Goal: Find specific page/section: Find specific page/section

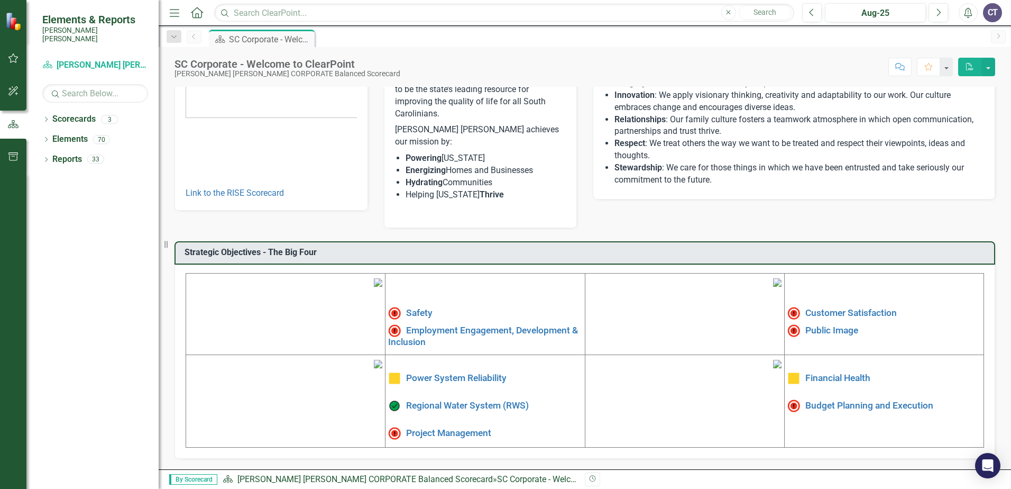
scroll to position [122, 0]
click at [73, 134] on link "Elements" at bounding box center [69, 139] width 35 height 12
click at [80, 113] on link "Scorecards" at bounding box center [73, 119] width 43 height 12
click at [45, 116] on div "Dropdown" at bounding box center [45, 120] width 7 height 9
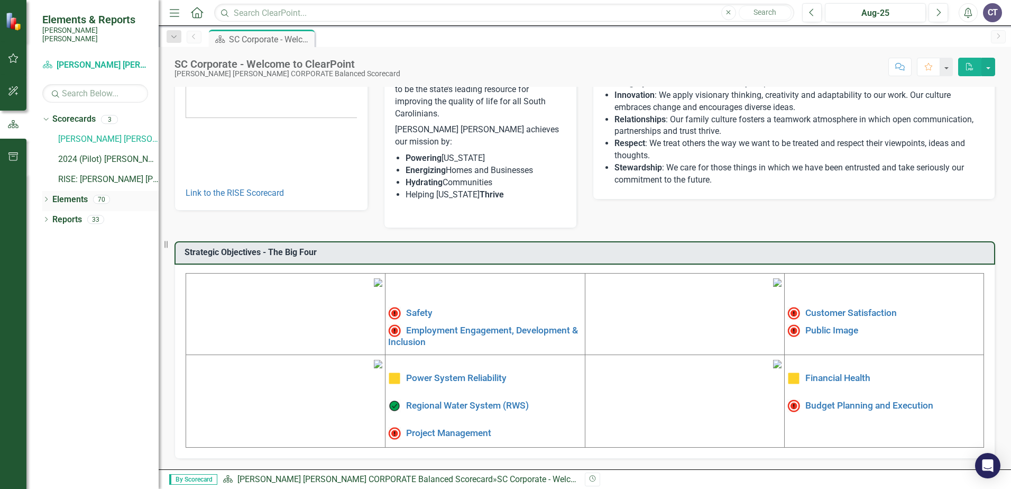
click at [45, 197] on icon "Dropdown" at bounding box center [45, 200] width 7 height 6
click at [85, 215] on link "Objective Objectives" at bounding box center [85, 220] width 54 height 12
click at [52, 217] on icon "Dropdown" at bounding box center [51, 220] width 7 height 6
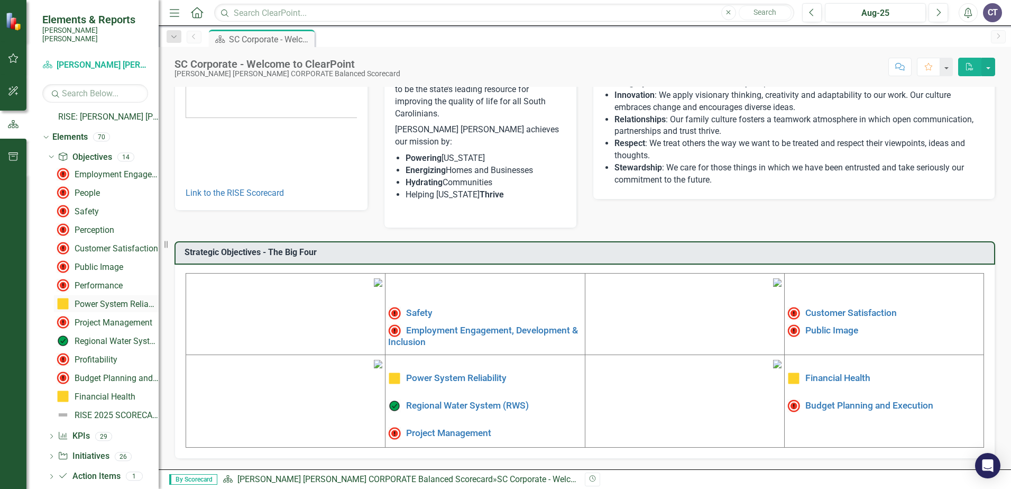
scroll to position [72, 0]
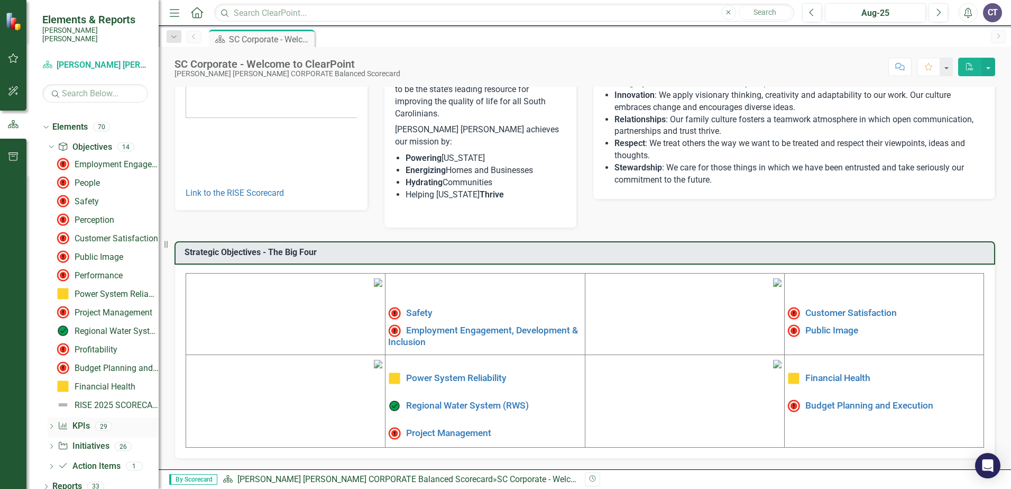
click at [53, 417] on div "Dropdown KPI KPIs 29" at bounding box center [103, 427] width 111 height 20
click at [52, 424] on icon "Dropdown" at bounding box center [51, 427] width 7 height 6
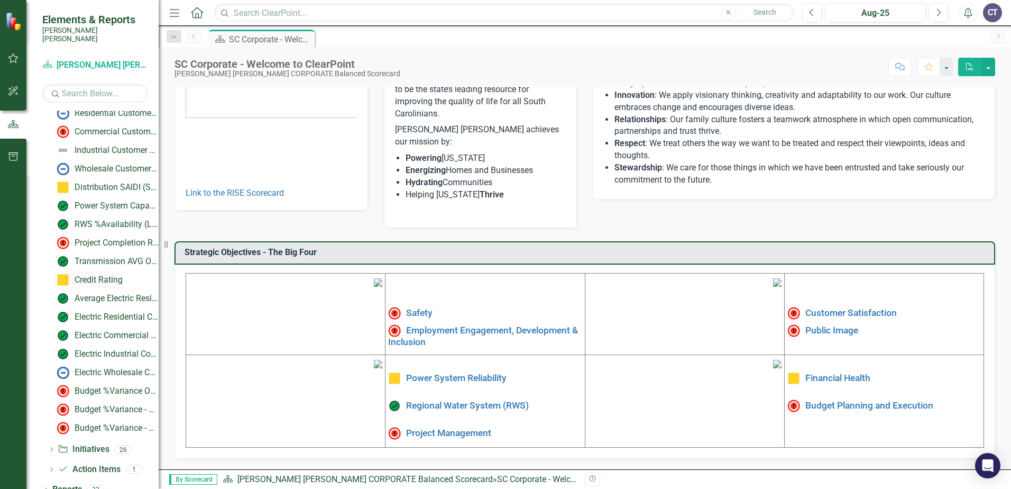
scroll to position [350, 0]
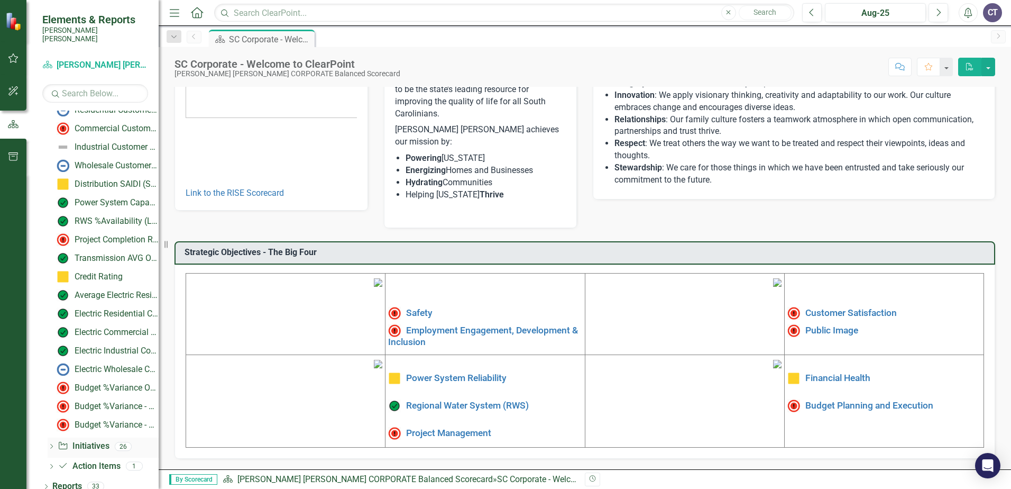
click at [52, 444] on icon at bounding box center [51, 446] width 3 height 5
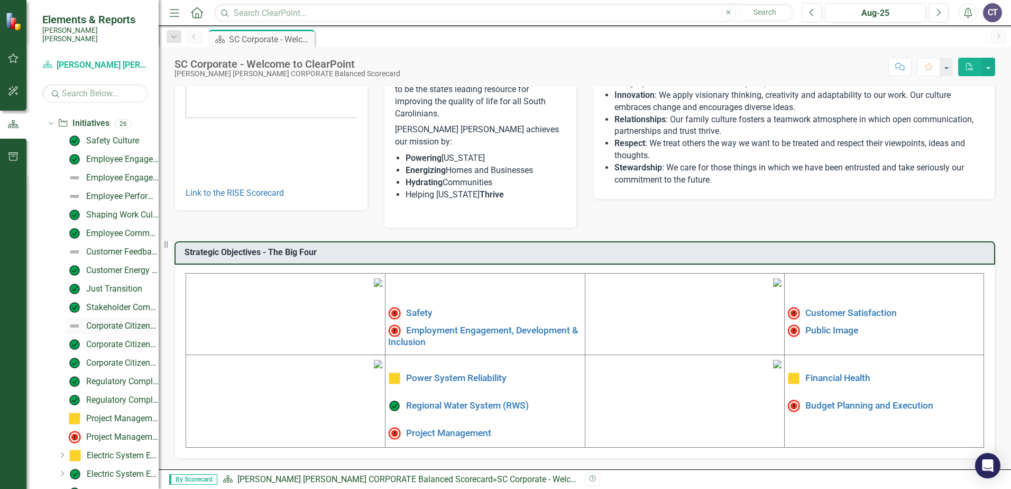
scroll to position [295, 0]
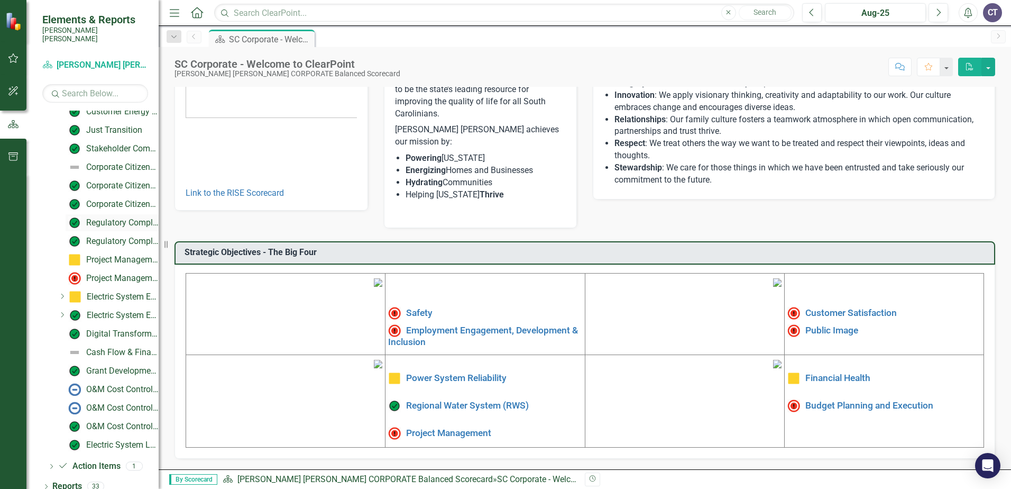
click at [112, 218] on div "Regulatory Compliance: FERC 881" at bounding box center [122, 223] width 72 height 10
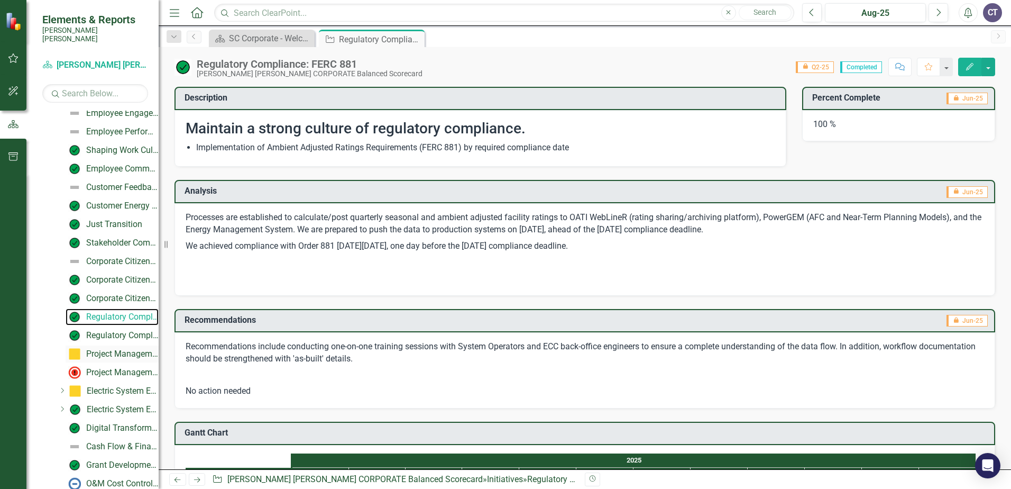
scroll to position [240, 0]
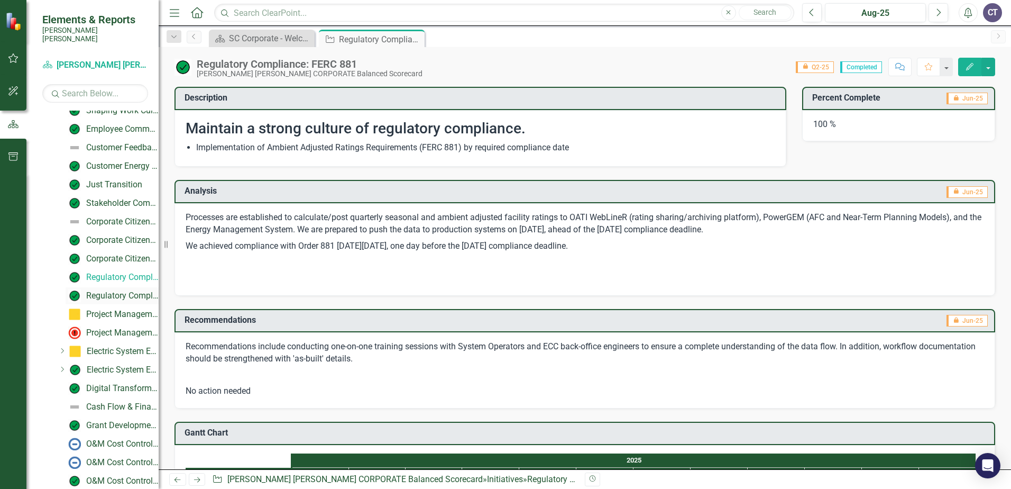
click at [120, 291] on div "Regulatory Compliance: GHG Rule" at bounding box center [122, 296] width 72 height 10
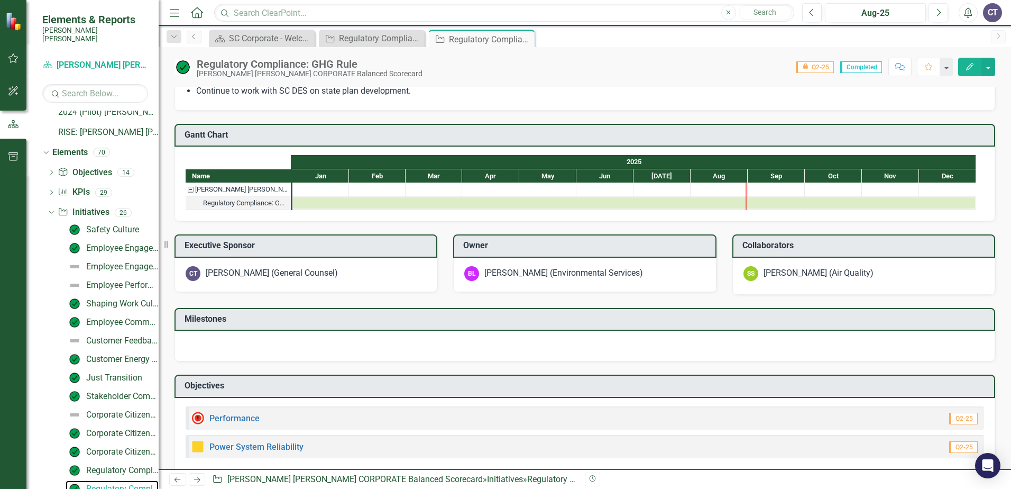
scroll to position [439, 0]
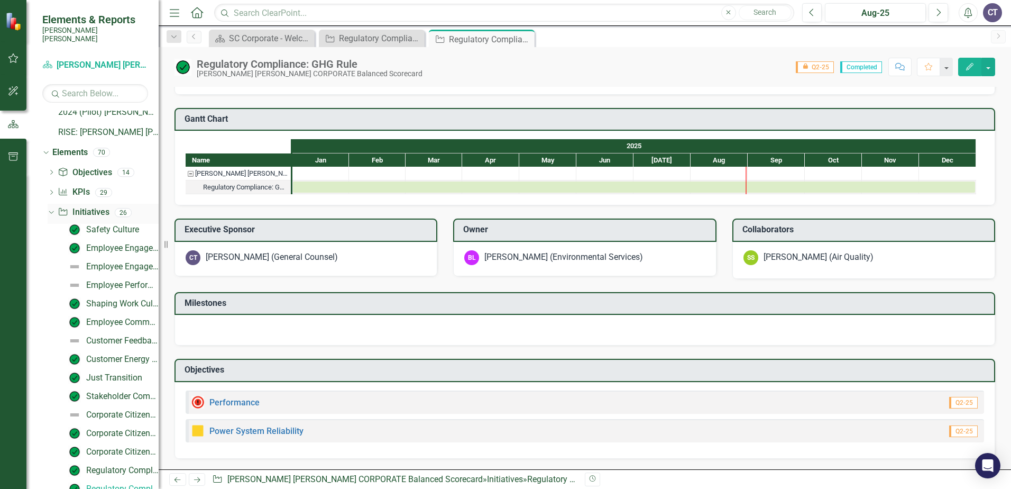
click at [52, 208] on icon "Dropdown" at bounding box center [50, 211] width 6 height 7
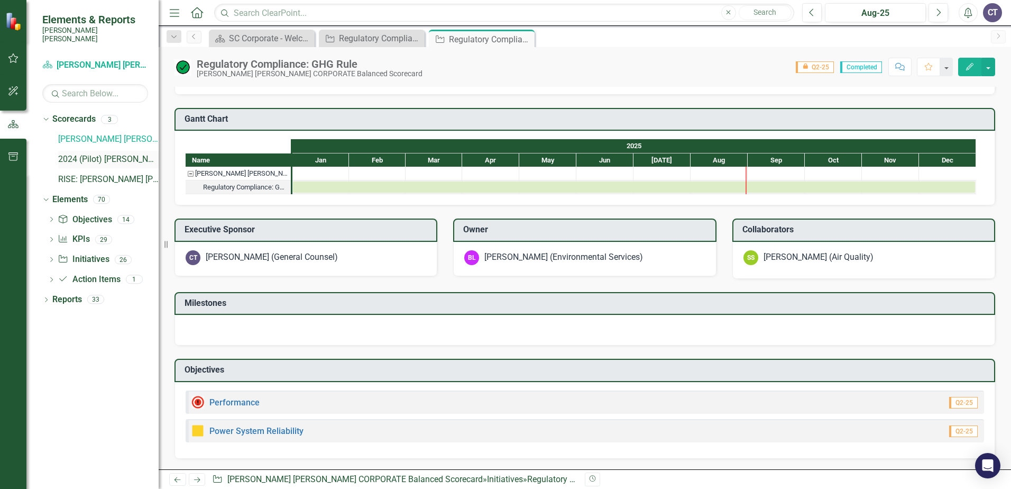
scroll to position [0, 0]
click at [110, 369] on div "Dropdown Scorecards 3 Santee [PERSON_NAME] CORPORATE Balanced Scorecard 2024 (P…" at bounding box center [92, 300] width 132 height 378
click at [101, 403] on div "Dropdown Scorecards 3 Santee [PERSON_NAME] CORPORATE Balanced Scorecard 2024 (P…" at bounding box center [92, 300] width 132 height 378
